Goal: Information Seeking & Learning: Learn about a topic

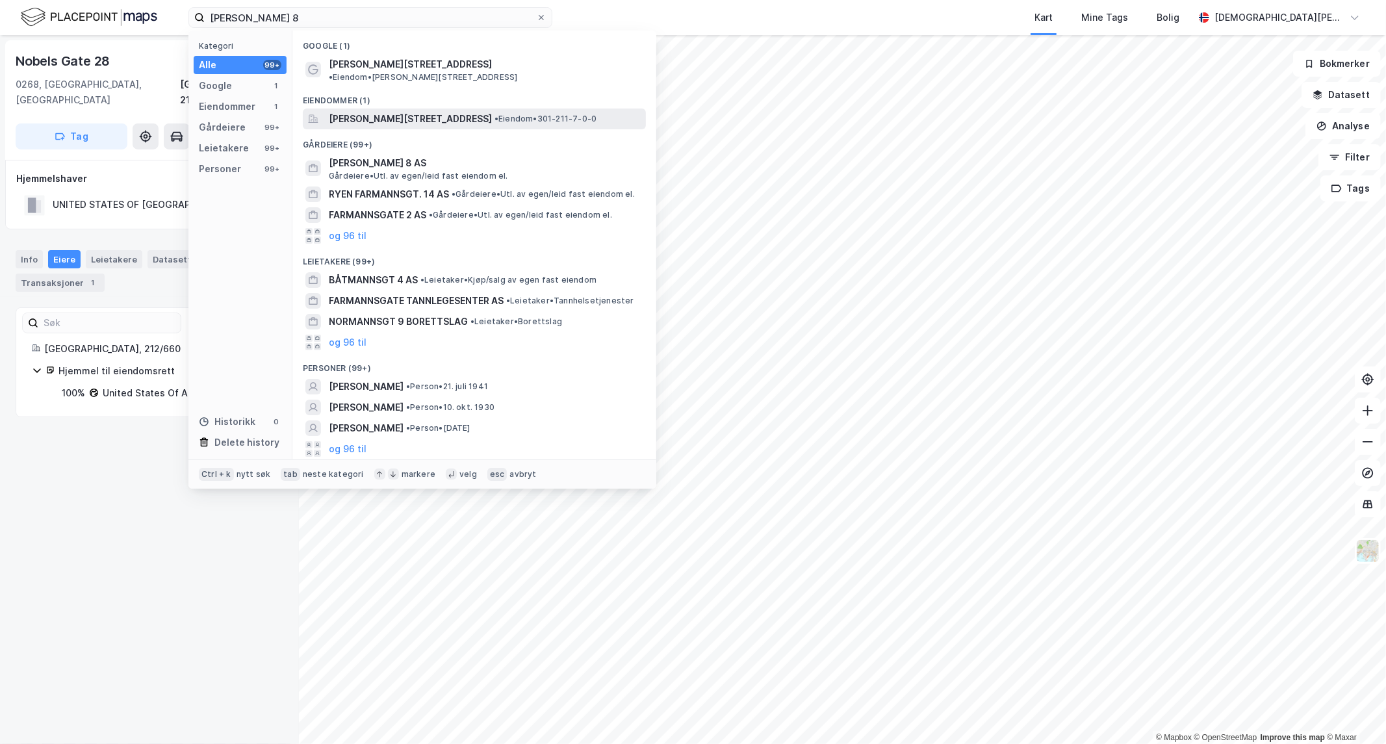
type input "[PERSON_NAME] 8"
click at [388, 111] on span "[PERSON_NAME][STREET_ADDRESS]" at bounding box center [410, 119] width 163 height 16
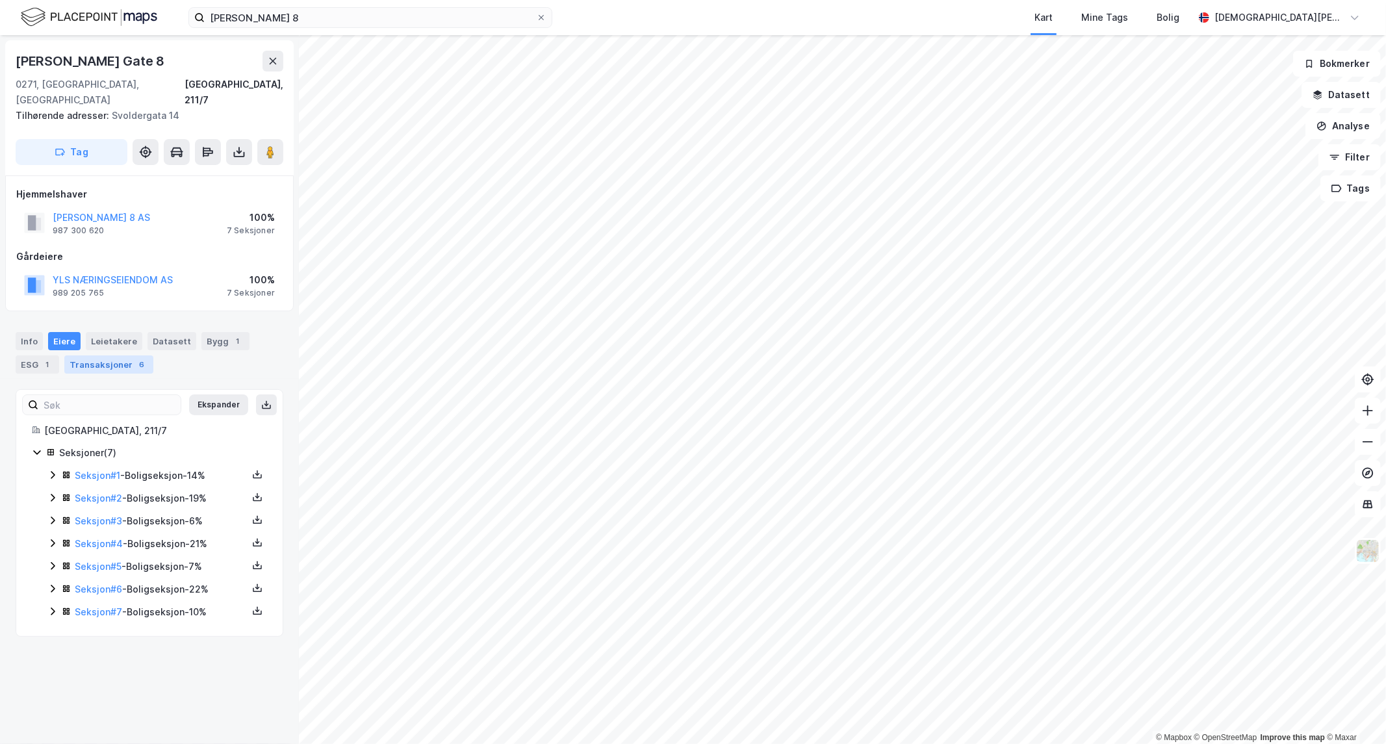
click at [125, 355] on div "Transaksjoner 6" at bounding box center [108, 364] width 89 height 18
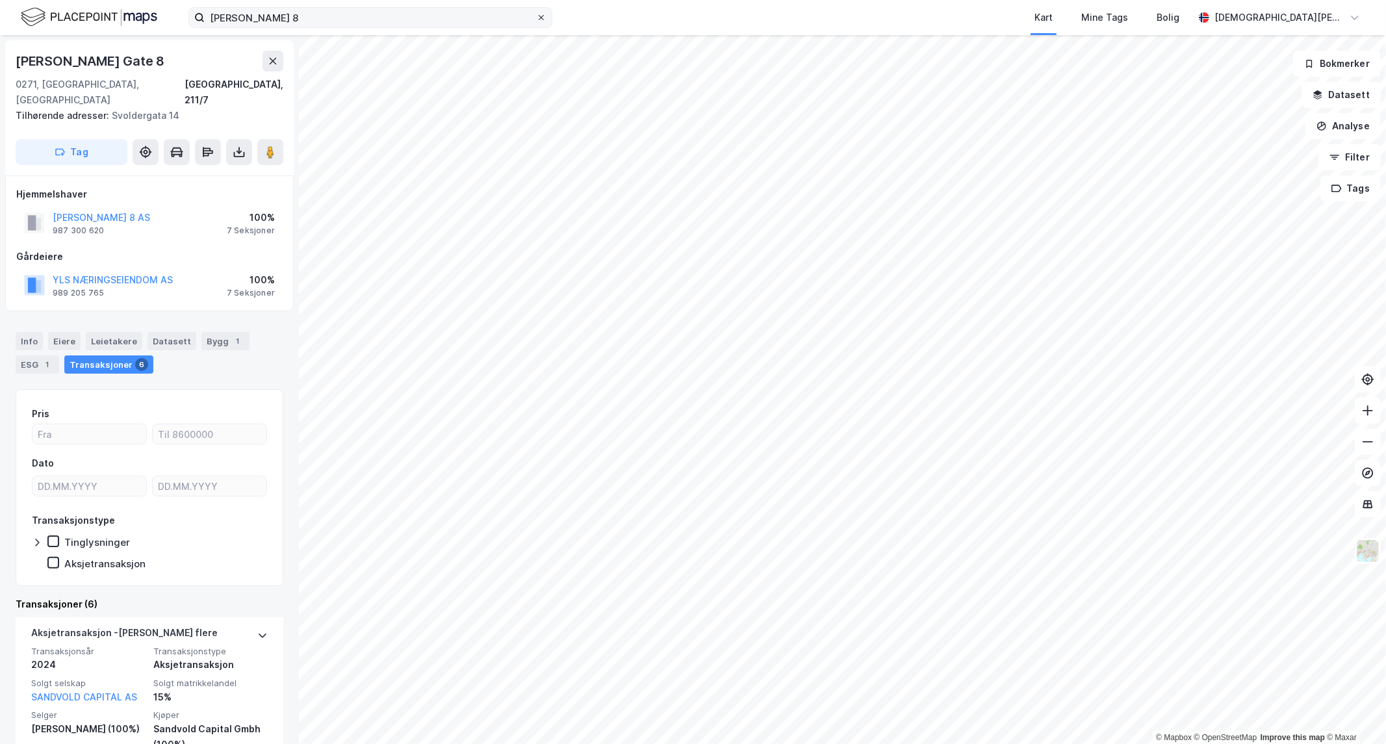
click at [541, 20] on icon at bounding box center [541, 18] width 8 height 8
click at [536, 20] on input "[PERSON_NAME] 8" at bounding box center [370, 17] width 331 height 19
